Goal: Task Accomplishment & Management: Manage account settings

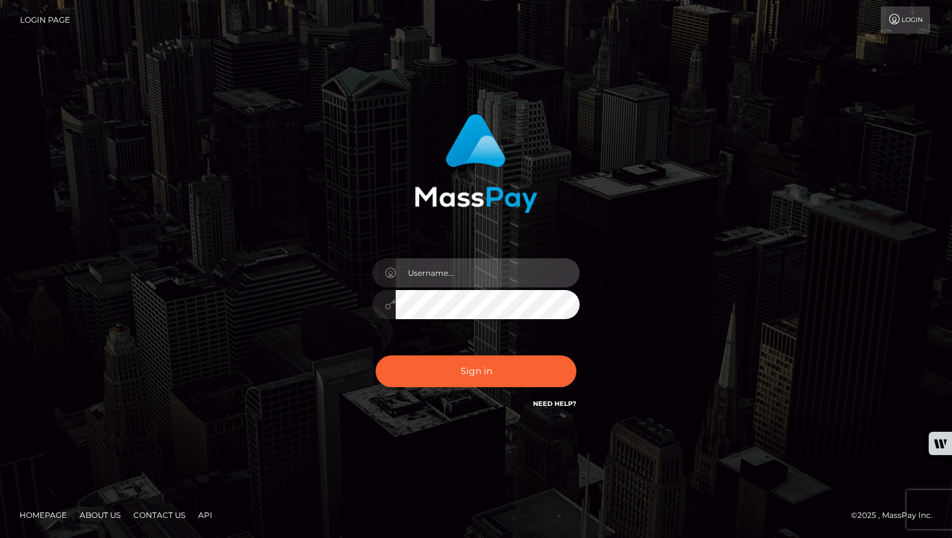
click at [441, 275] on input "text" at bounding box center [488, 272] width 184 height 29
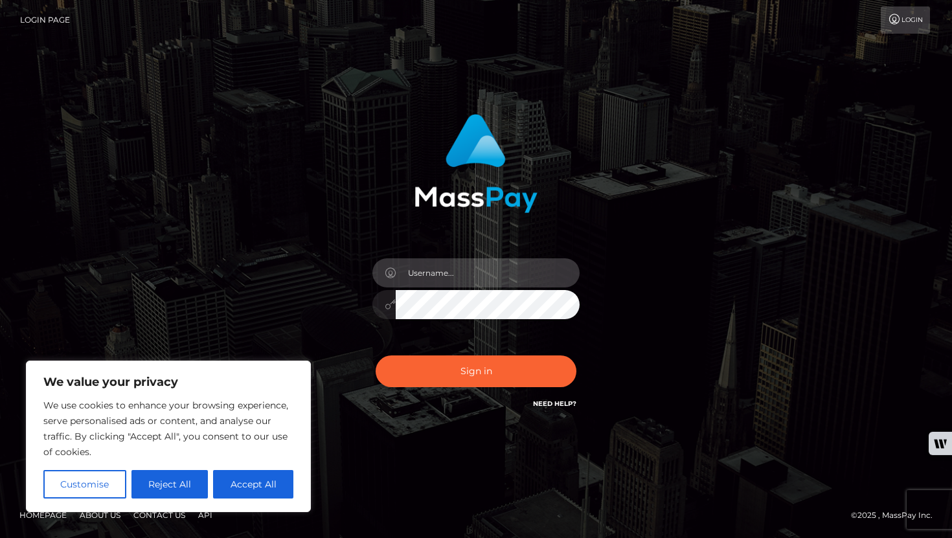
type input "faceycakey@gmail.com"
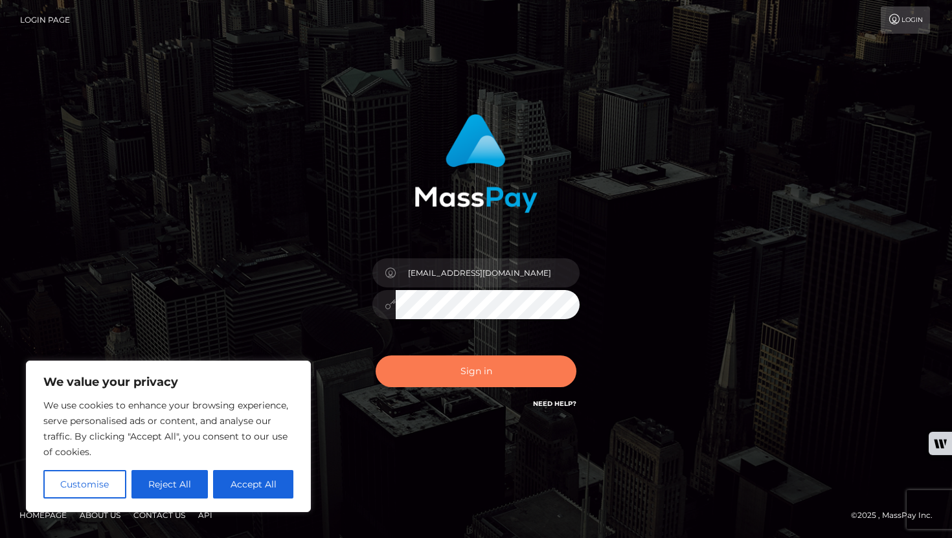
click at [462, 359] on button "Sign in" at bounding box center [476, 371] width 201 height 32
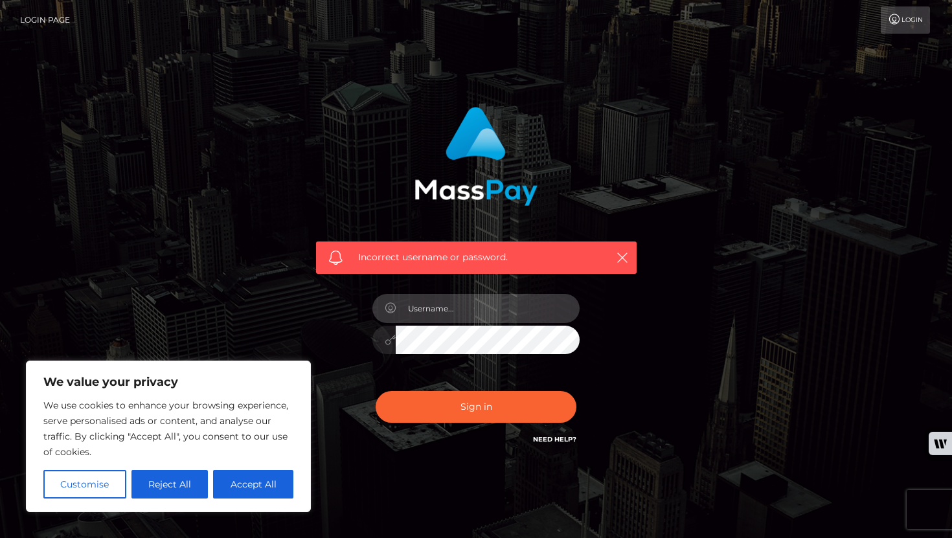
click at [449, 316] on input "text" at bounding box center [488, 308] width 184 height 29
type input "faceycakey@gmail.com"
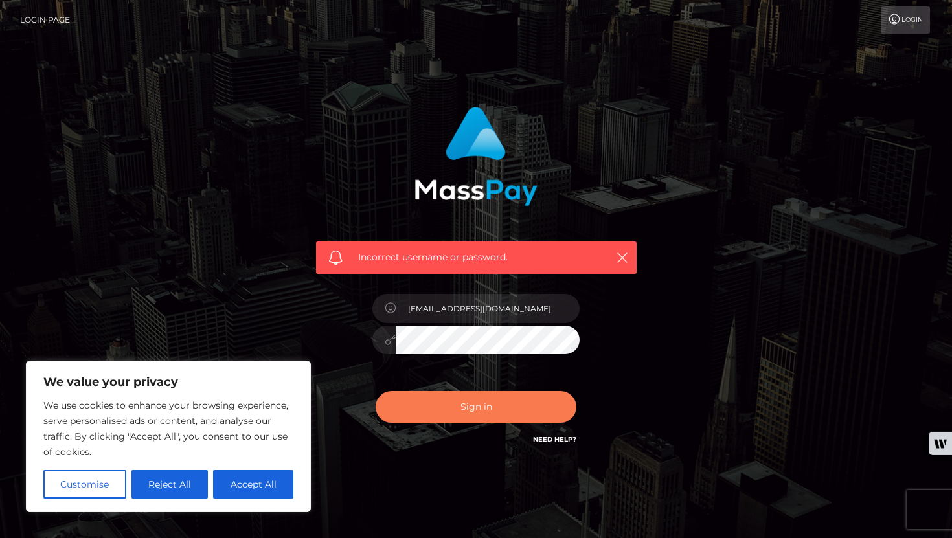
click at [490, 414] on button "Sign in" at bounding box center [476, 407] width 201 height 32
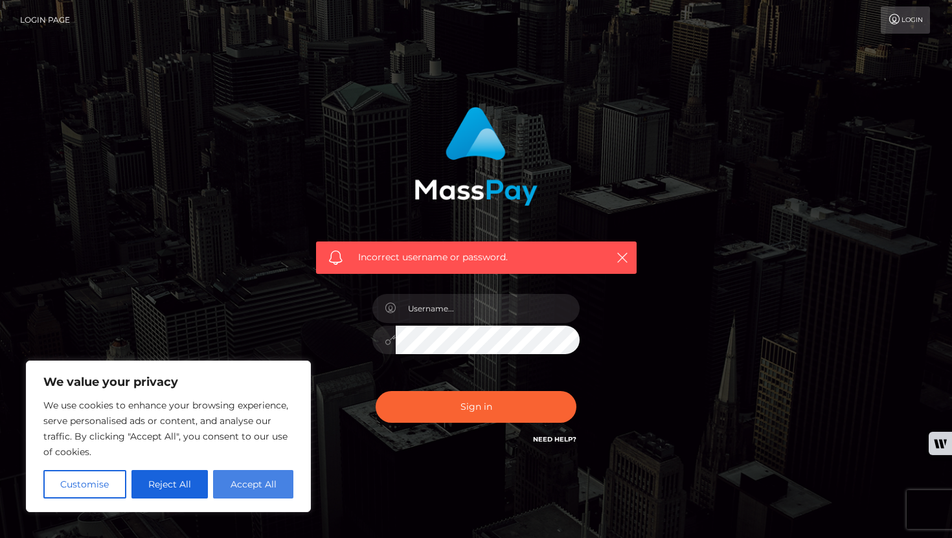
click at [241, 476] on button "Accept All" at bounding box center [253, 484] width 80 height 28
checkbox input "true"
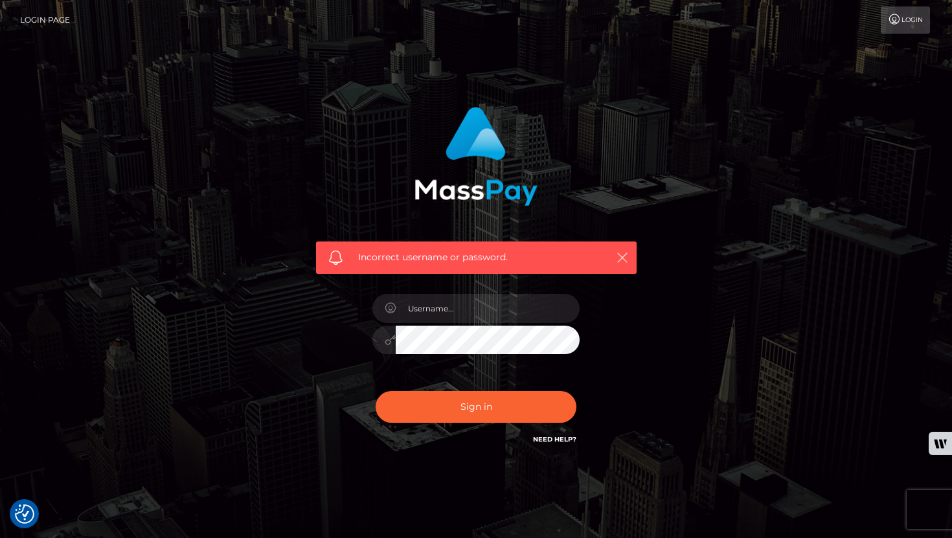
click at [623, 256] on icon "button" at bounding box center [622, 257] width 13 height 13
click at [618, 260] on icon "button" at bounding box center [622, 257] width 13 height 13
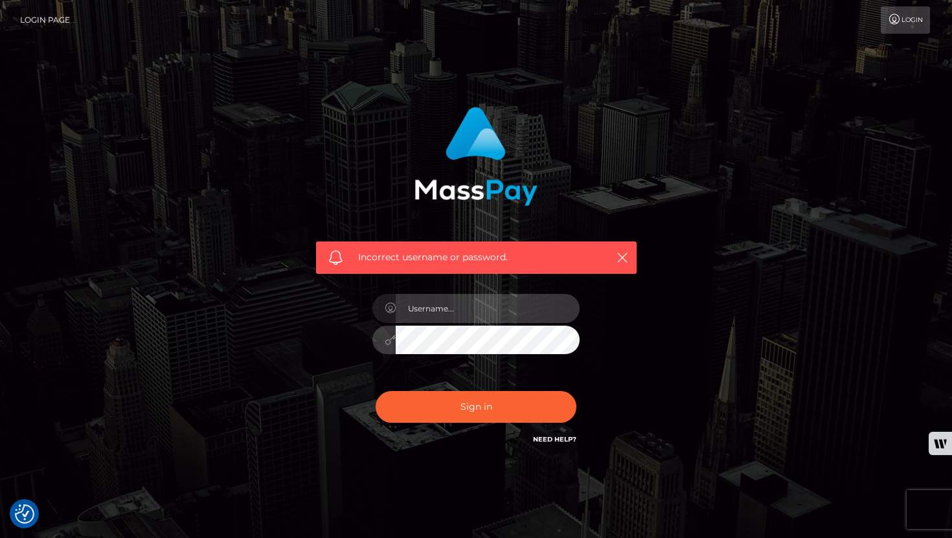
type input "hannahgrace.jean@gmail.com"
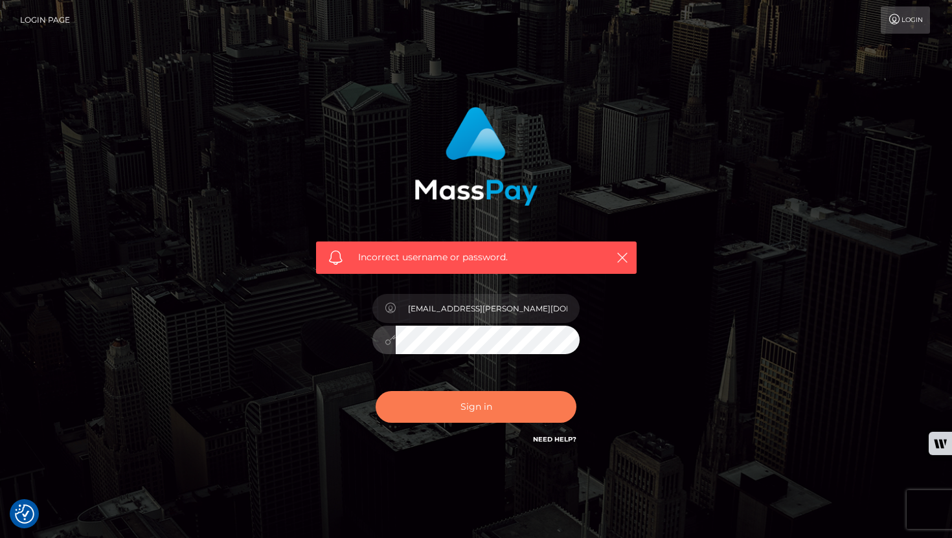
click at [501, 415] on button "Sign in" at bounding box center [476, 407] width 201 height 32
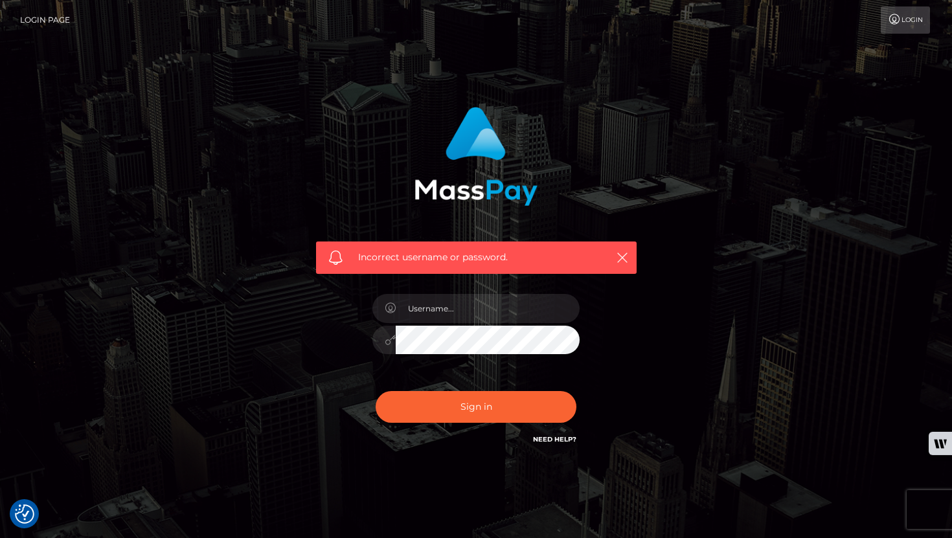
click at [906, 15] on link "Login" at bounding box center [905, 19] width 49 height 27
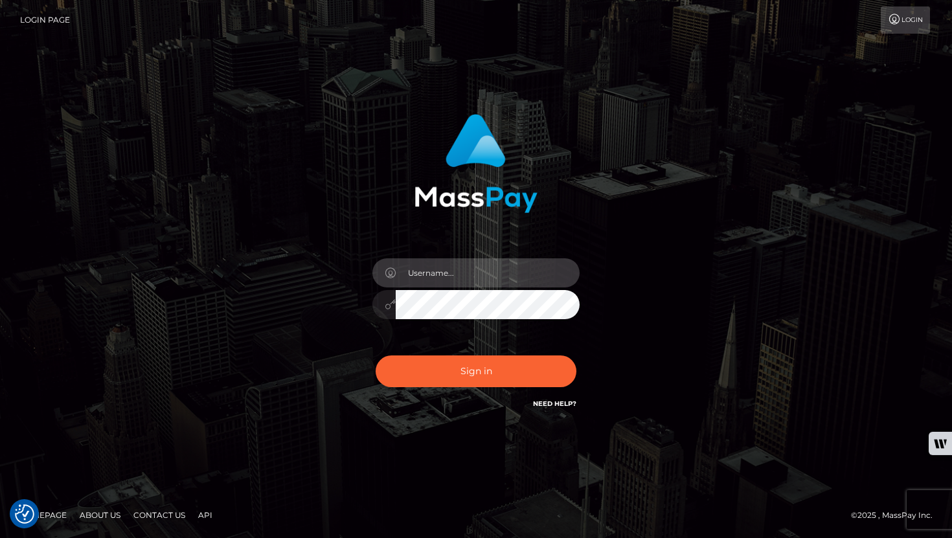
click at [544, 267] on input "text" at bounding box center [488, 272] width 184 height 29
type input "faceycakey@gmail.com"
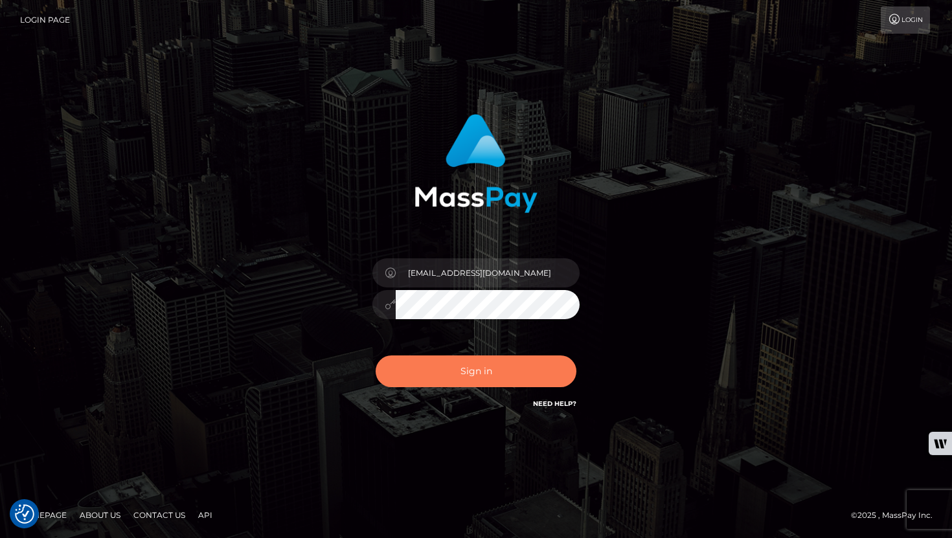
click at [487, 374] on button "Sign in" at bounding box center [476, 371] width 201 height 32
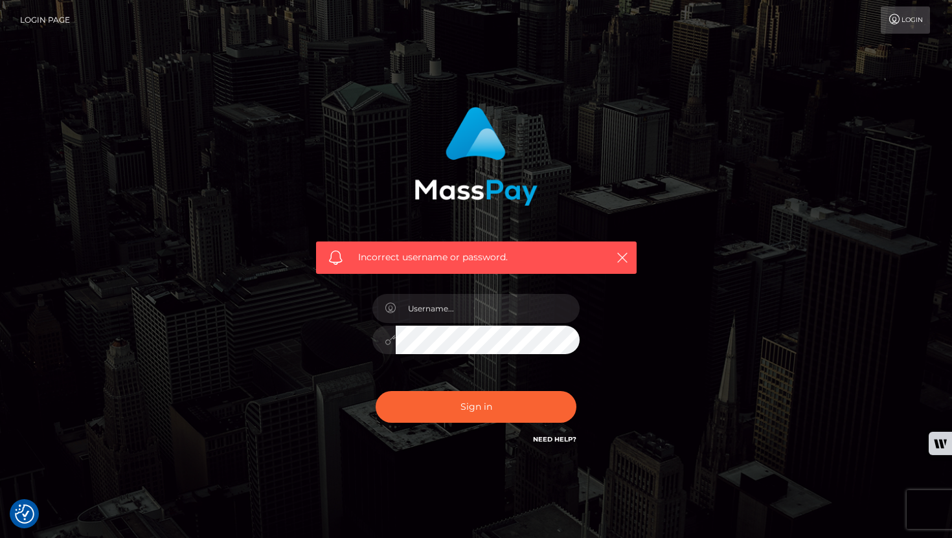
click at [565, 438] on link "Need Help?" at bounding box center [554, 439] width 43 height 8
